Goal: Task Accomplishment & Management: Use online tool/utility

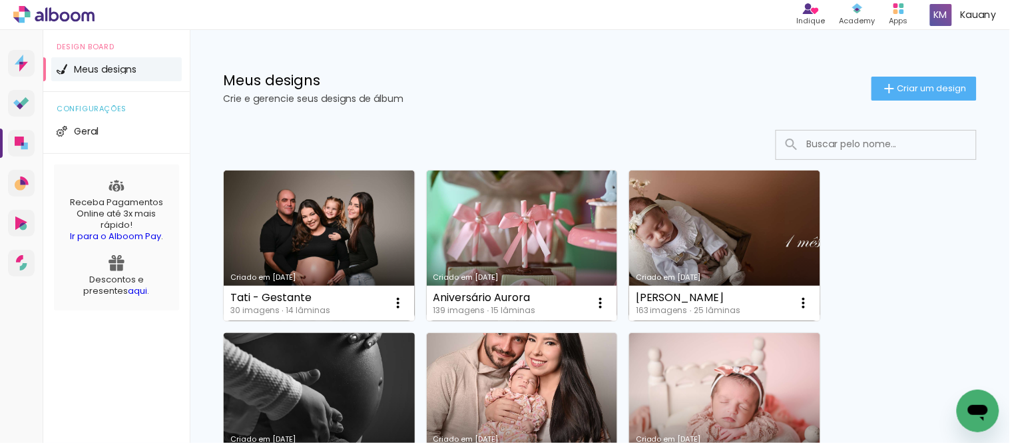
scroll to position [74, 0]
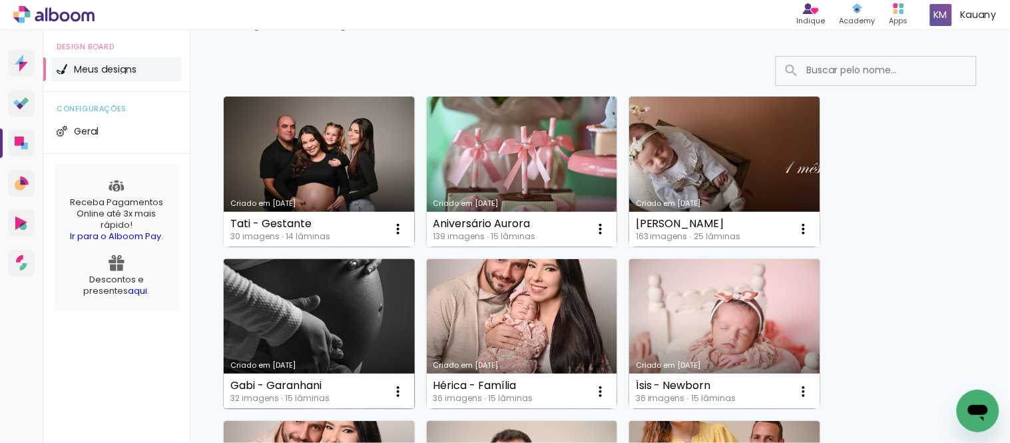
click at [349, 293] on link "Criado em [DATE]" at bounding box center [319, 334] width 191 height 150
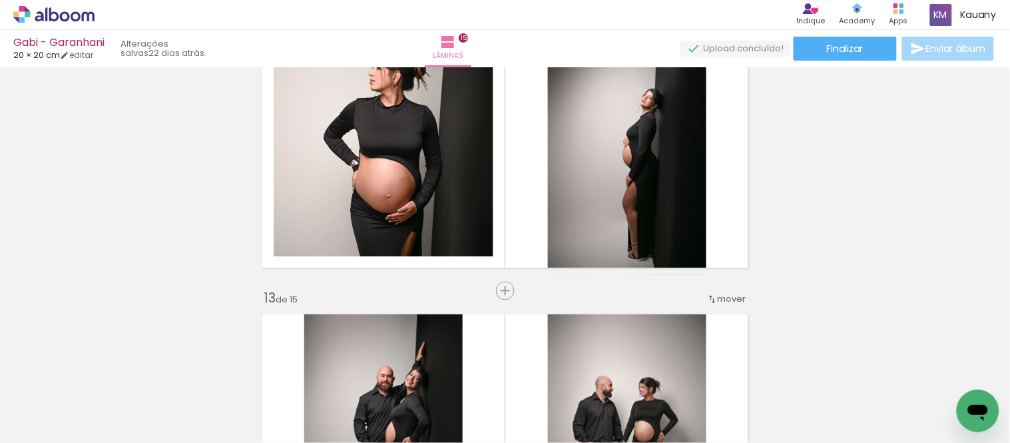
scroll to position [3253, 0]
